Goal: Use online tool/utility: Utilize a website feature to perform a specific function

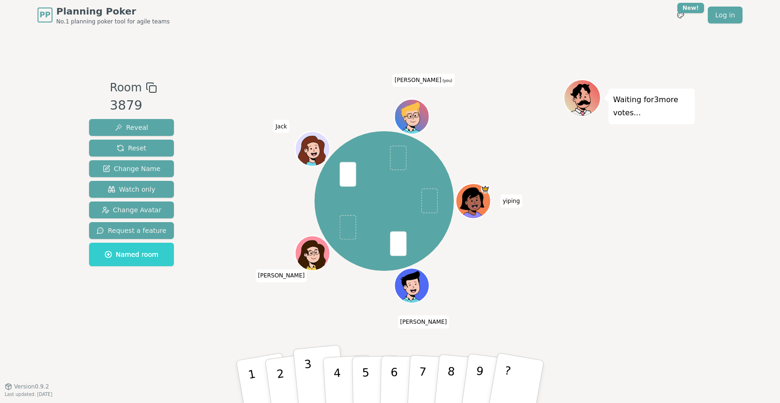
click at [306, 384] on p "3" at bounding box center [310, 383] width 12 height 51
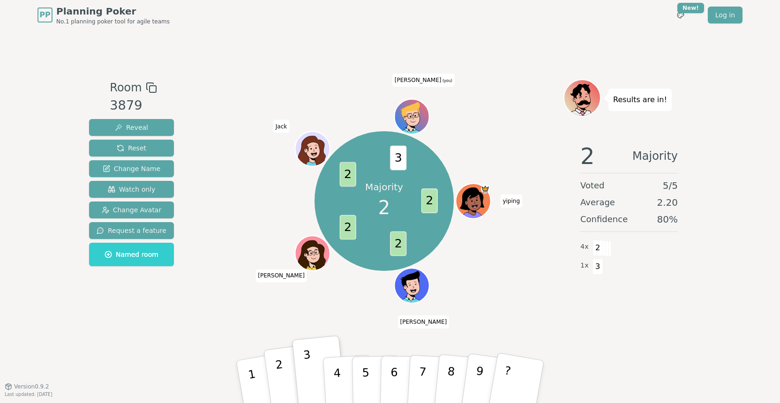
click at [279, 377] on p "2" at bounding box center [282, 383] width 14 height 51
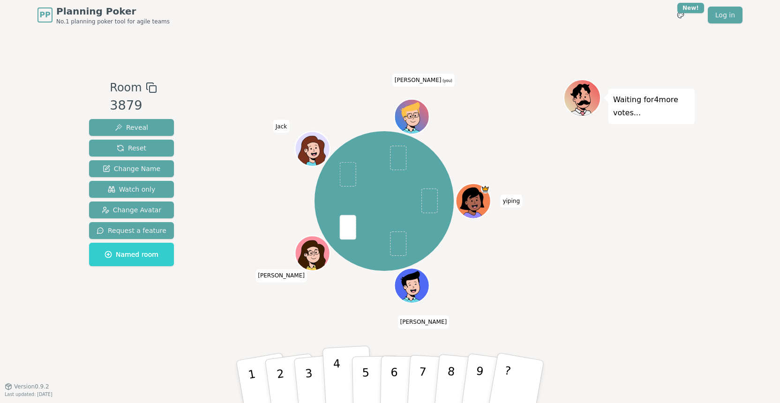
click at [339, 383] on p "4" at bounding box center [338, 382] width 10 height 51
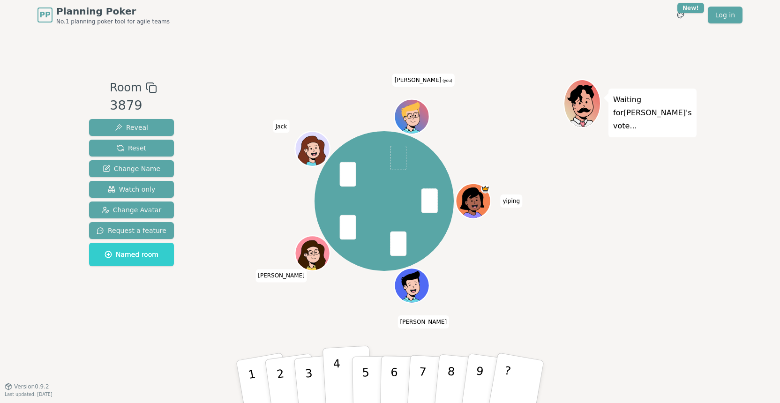
click at [338, 367] on p "4" at bounding box center [338, 382] width 10 height 51
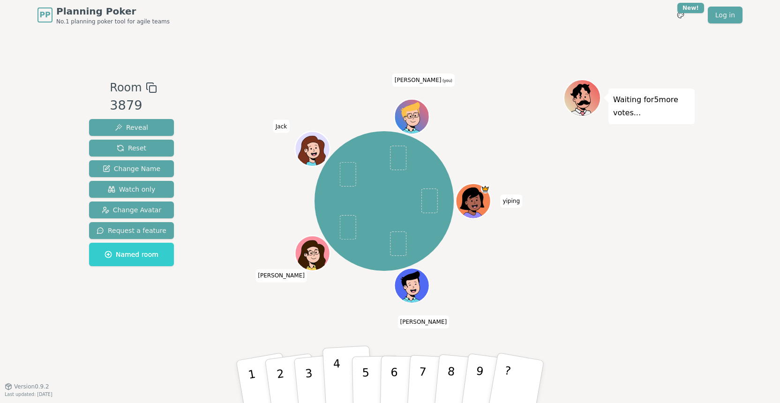
click at [336, 377] on p "4" at bounding box center [338, 382] width 10 height 51
click at [300, 382] on button "3" at bounding box center [319, 382] width 53 height 75
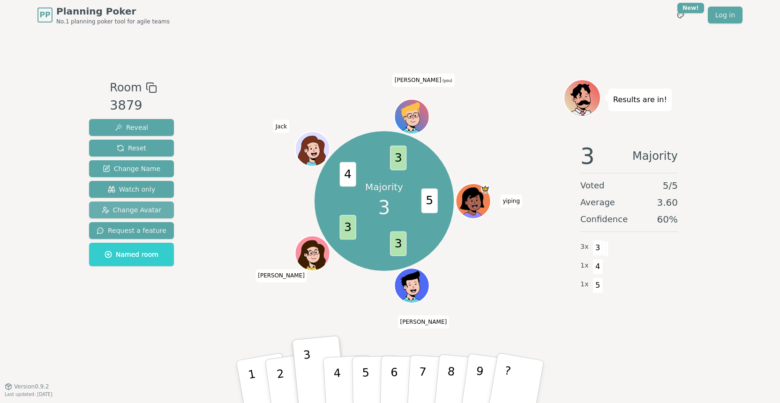
click at [139, 210] on span "Change Avatar" at bounding box center [132, 209] width 60 height 9
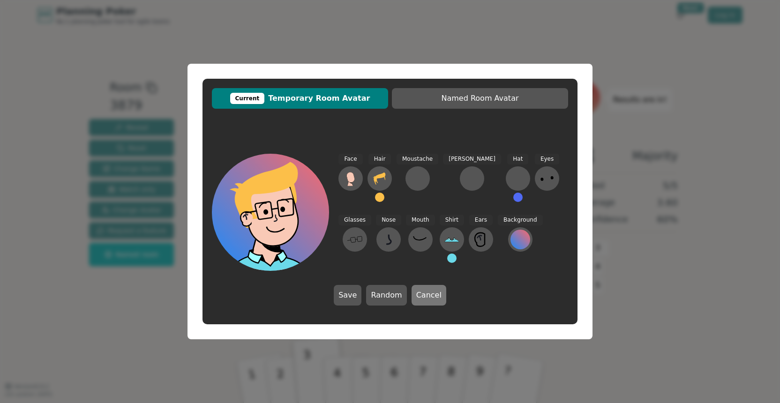
click at [425, 294] on button "Cancel" at bounding box center [429, 295] width 35 height 21
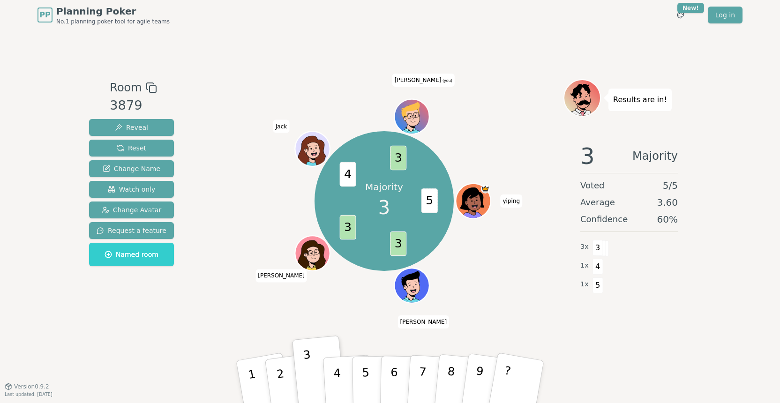
click at [191, 324] on div "Room 3879 Reveal Reset Change Name Watch only Change Avatar Request a feature N…" at bounding box center [390, 208] width 610 height 258
drag, startPoint x: 596, startPoint y: 249, endPoint x: 605, endPoint y: 290, distance: 42.2
click at [605, 290] on div "3 x 3 1 x 4 1 x 5" at bounding box center [629, 266] width 98 height 56
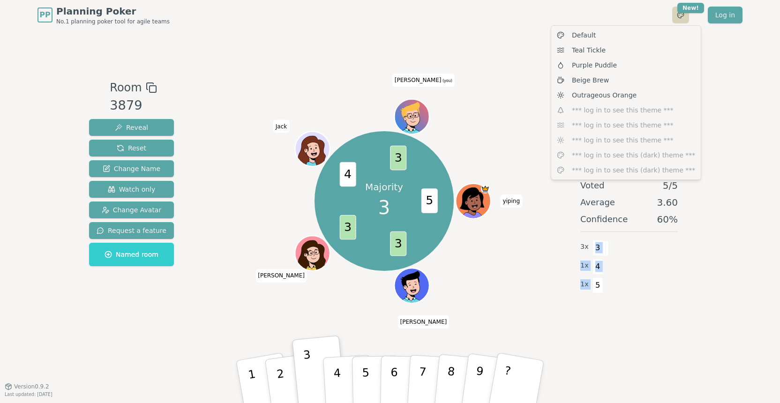
click at [682, 16] on html "PP Planning Poker No.1 planning poker tool for agile teams Toggle theme New! Lo…" at bounding box center [390, 201] width 780 height 403
click at [730, 103] on html "PP Planning Poker No.1 planning poker tool for agile teams Toggle theme New! Lo…" at bounding box center [390, 201] width 780 height 403
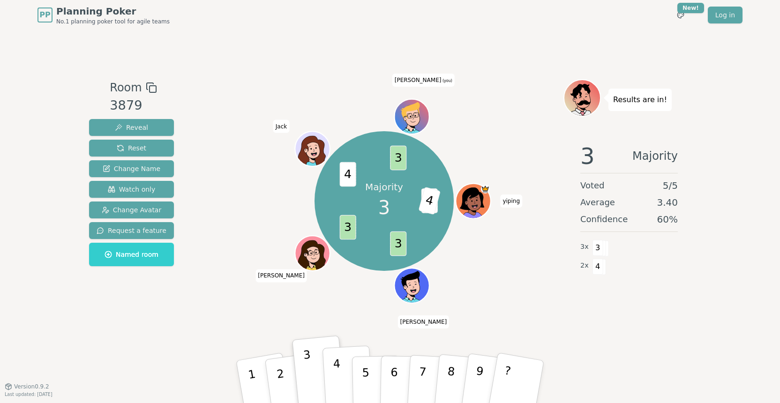
click at [334, 370] on p "4" at bounding box center [338, 382] width 10 height 51
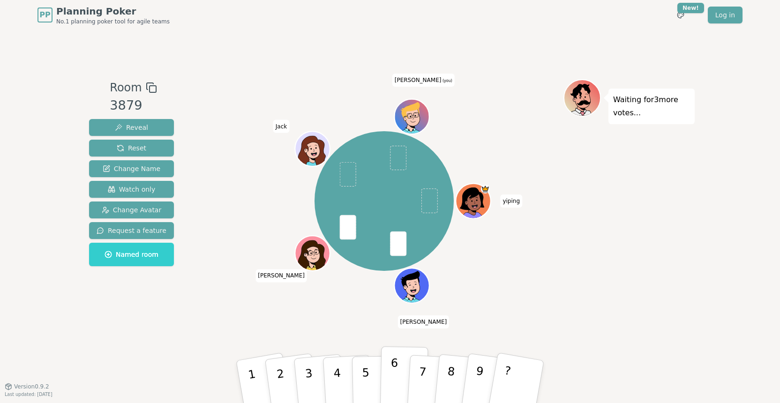
click at [395, 378] on p "6" at bounding box center [394, 381] width 8 height 51
click at [301, 378] on button "3" at bounding box center [319, 382] width 53 height 75
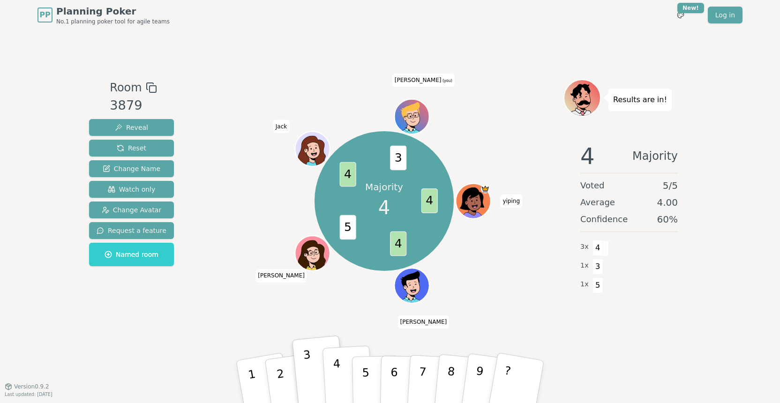
click at [325, 381] on button "4" at bounding box center [348, 382] width 51 height 73
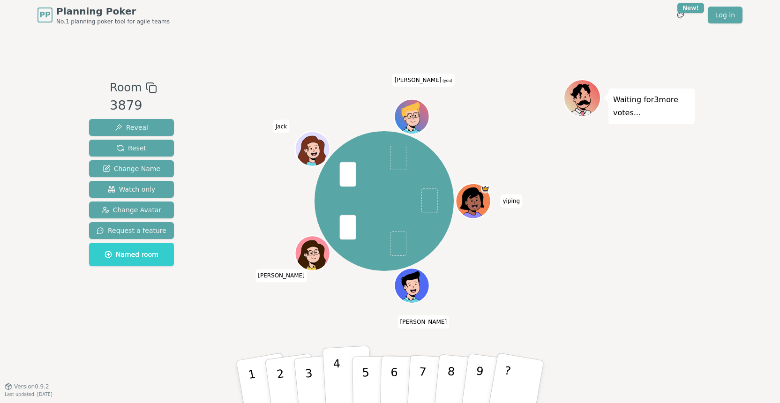
click at [332, 377] on button "4" at bounding box center [348, 382] width 51 height 73
click at [279, 386] on p "2" at bounding box center [282, 383] width 14 height 51
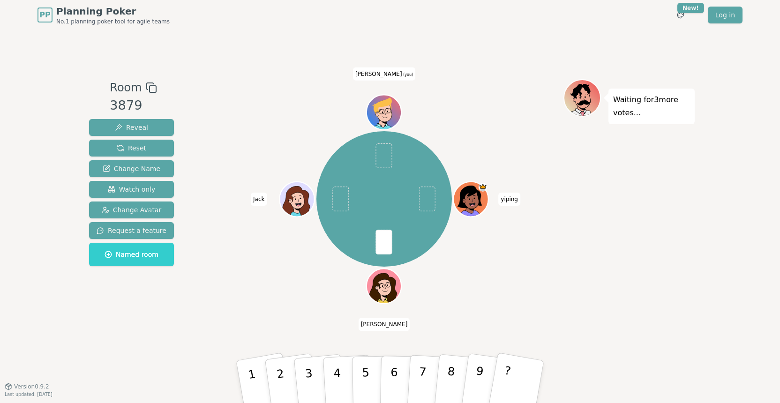
click at [620, 356] on div "Room 3879 Reveal Reset Change Name Watch only Change Avatar Request a feature N…" at bounding box center [390, 208] width 610 height 356
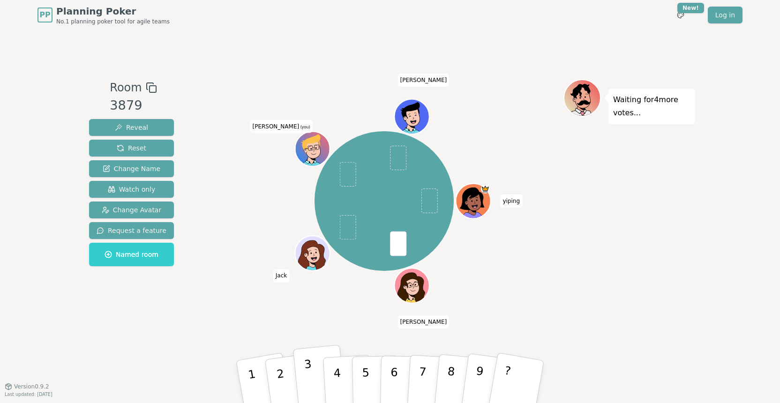
click at [308, 369] on p "3" at bounding box center [310, 383] width 12 height 51
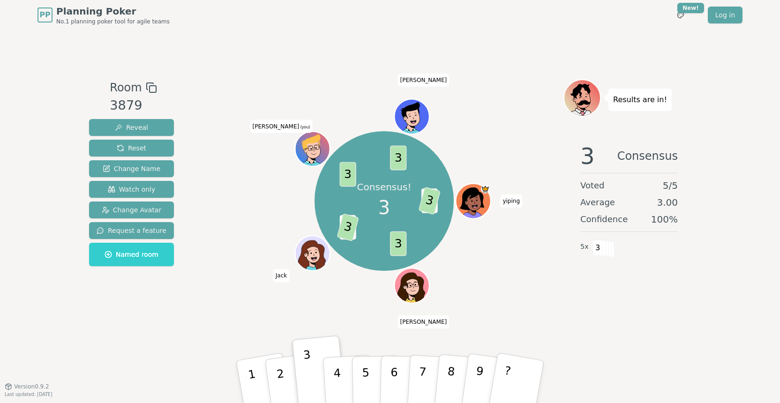
click at [693, 13] on div "Toggle theme New! Log in Menu" at bounding box center [699, 15] width 85 height 17
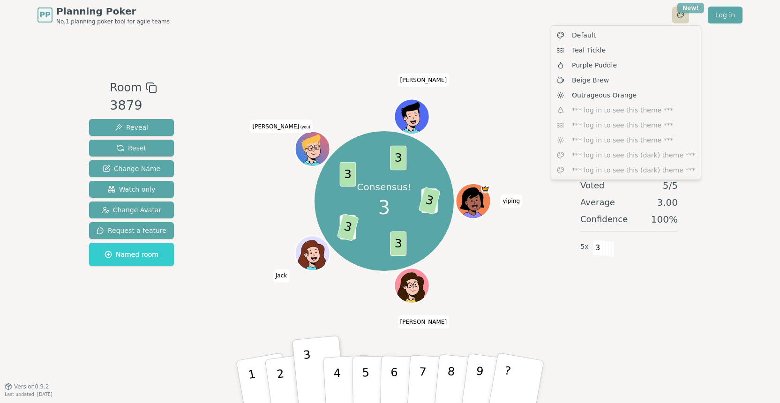
click at [693, 10] on html "PP Planning Poker No.1 planning poker tool for agile teams Toggle theme New! Lo…" at bounding box center [390, 201] width 780 height 403
click at [631, 37] on div "Default" at bounding box center [626, 35] width 146 height 15
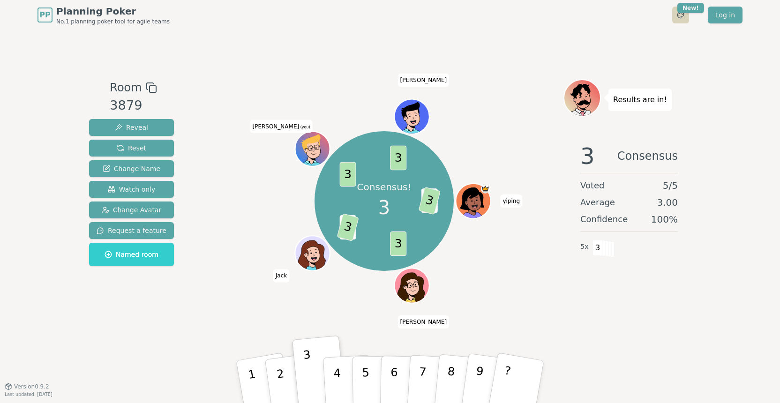
click at [683, 14] on html "PP Planning Poker No.1 planning poker tool for agile teams Toggle theme New! Lo…" at bounding box center [390, 201] width 780 height 403
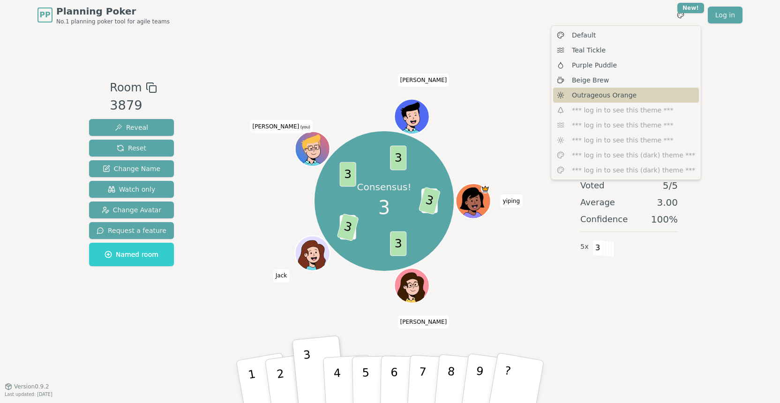
click at [608, 98] on span "Outrageous Orange" at bounding box center [604, 94] width 65 height 9
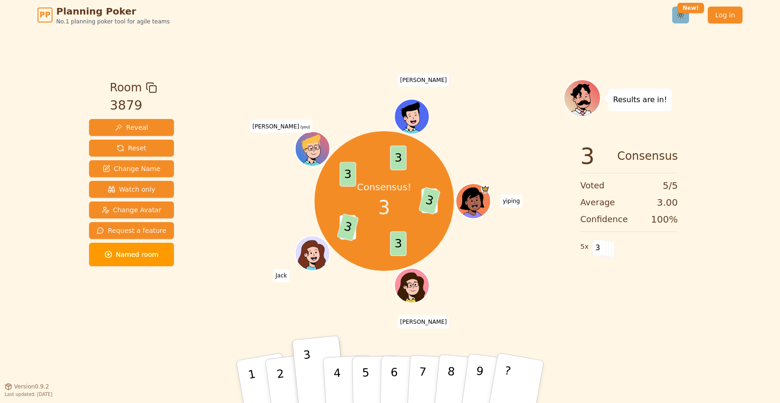
click at [683, 14] on html "PP Planning Poker No.1 planning poker tool for agile teams Toggle theme New! Lo…" at bounding box center [390, 201] width 780 height 403
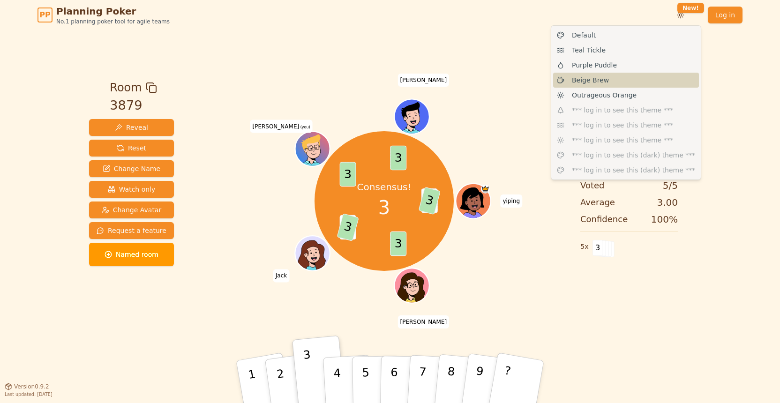
click at [625, 83] on div "Beige Brew" at bounding box center [626, 80] width 146 height 15
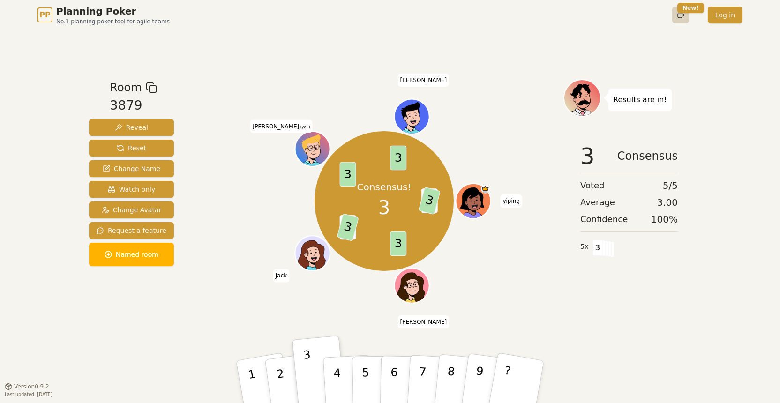
click at [682, 16] on html "PP Planning Poker No.1 planning poker tool for agile teams Toggle theme New! Lo…" at bounding box center [390, 201] width 780 height 403
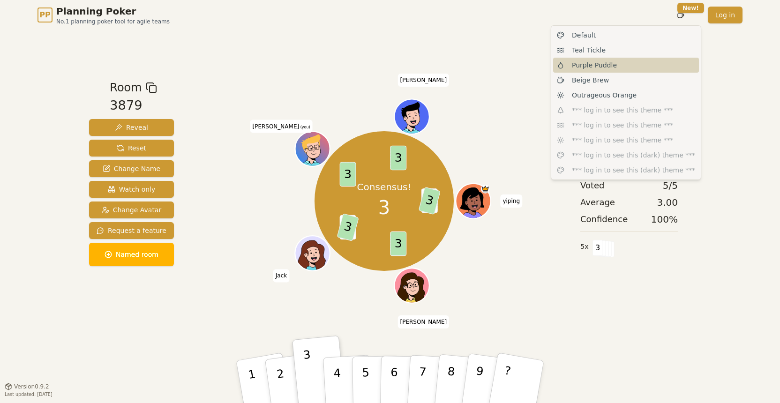
click at [632, 62] on div "Purple Puddle" at bounding box center [626, 65] width 146 height 15
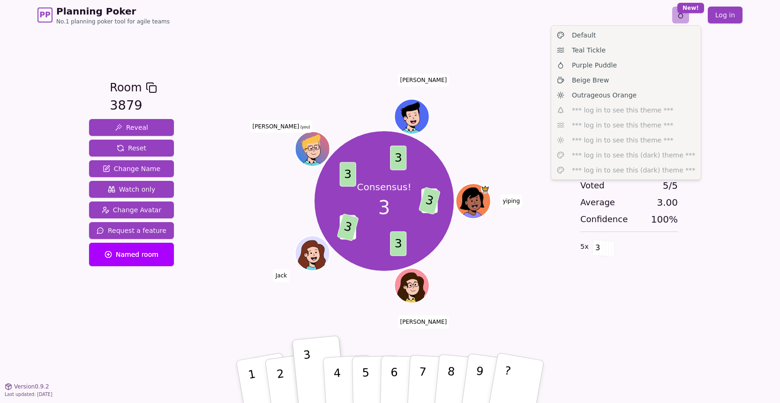
click at [685, 16] on html "PP Planning Poker No.1 planning poker tool for agile teams Toggle theme New! Lo…" at bounding box center [390, 201] width 780 height 403
click at [641, 54] on div "Teal Tickle" at bounding box center [626, 50] width 146 height 15
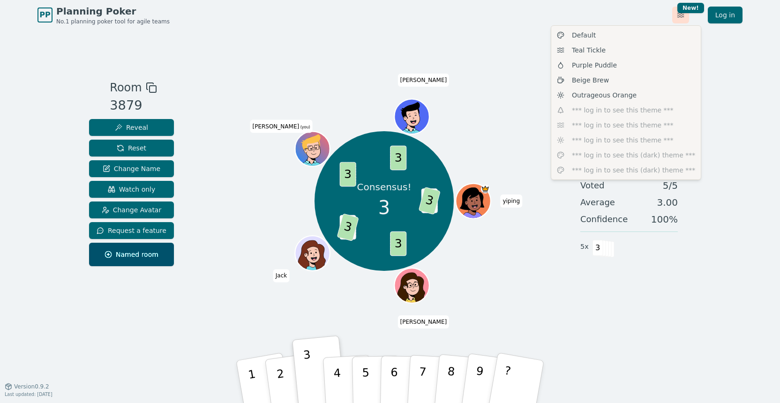
click at [684, 18] on html "PP Planning Poker No.1 planning poker tool for agile teams Toggle theme New! Lo…" at bounding box center [390, 201] width 780 height 403
click at [645, 35] on div "Default" at bounding box center [626, 35] width 146 height 15
